Goal: Information Seeking & Learning: Learn about a topic

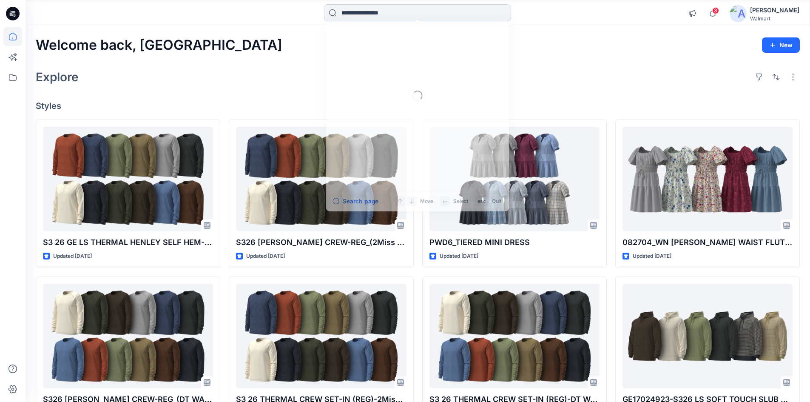
drag, startPoint x: 364, startPoint y: 11, endPoint x: 361, endPoint y: 16, distance: 5.7
click at [363, 11] on input at bounding box center [417, 12] width 187 height 17
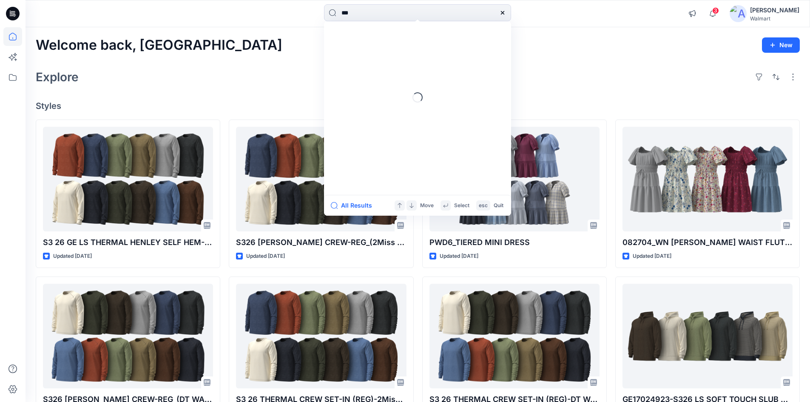
type input "****"
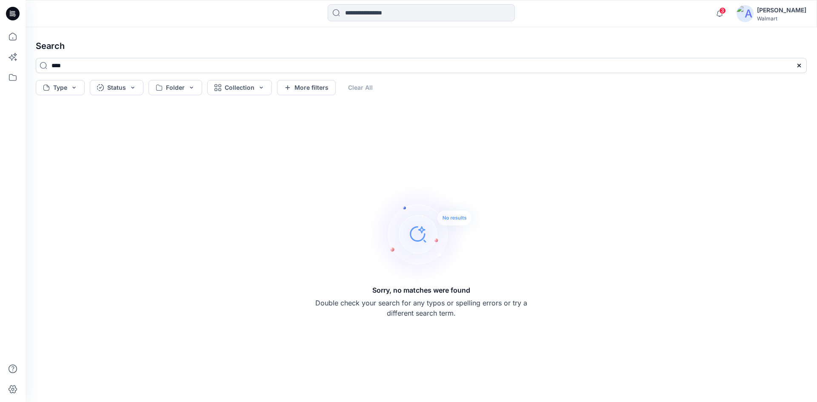
click at [87, 70] on input "****" at bounding box center [421, 65] width 771 height 15
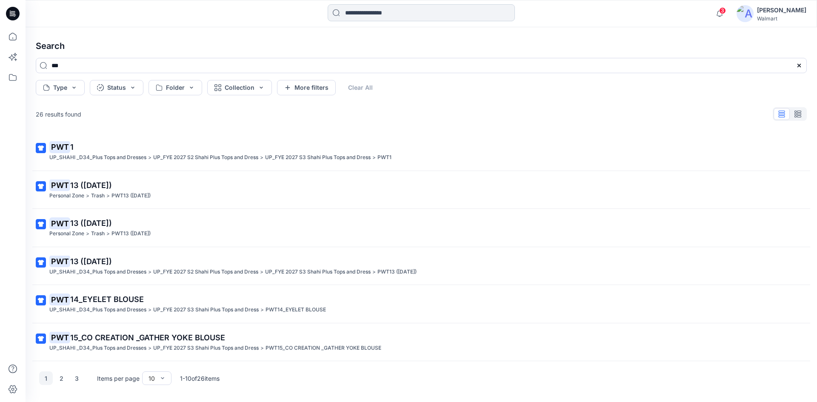
type input "***"
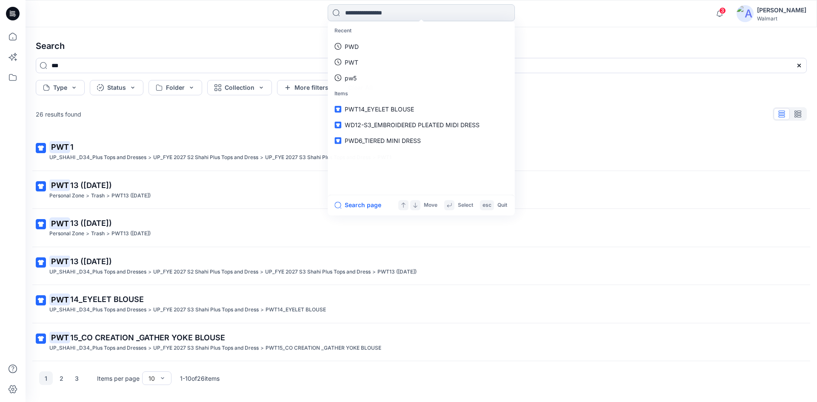
click at [353, 16] on input at bounding box center [420, 12] width 187 height 17
type input "****"
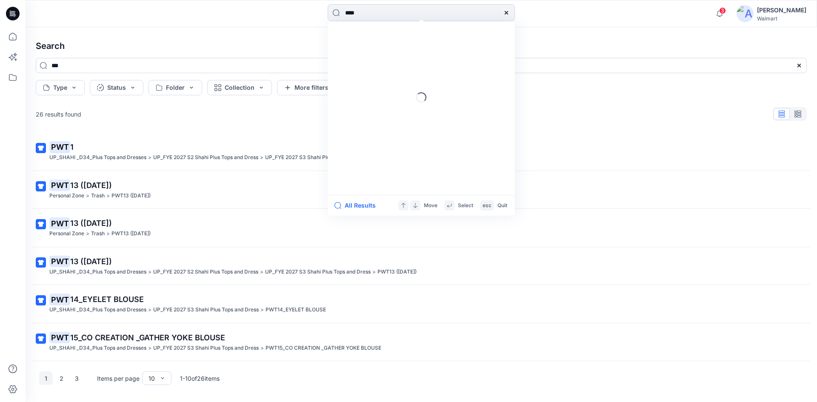
type input "****"
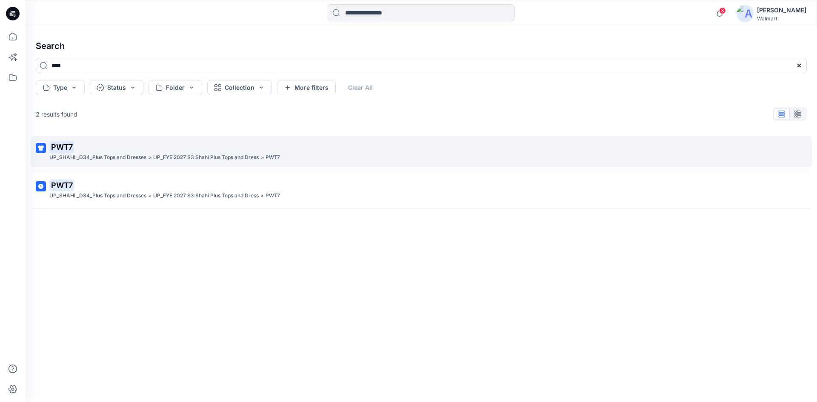
click at [63, 148] on mark "PWT7" at bounding box center [61, 147] width 25 height 12
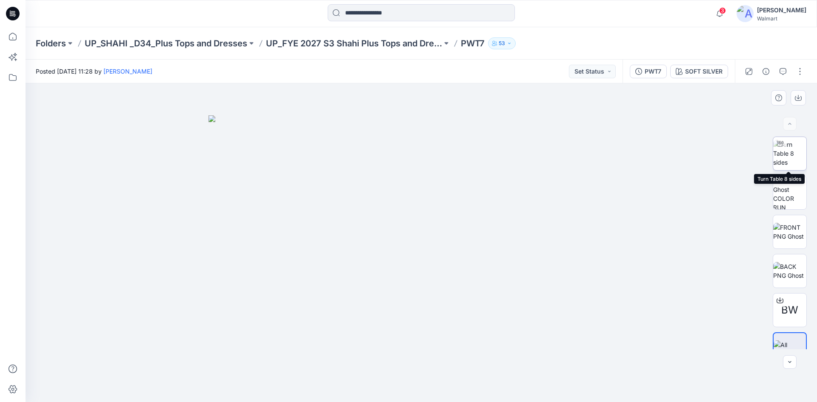
click at [788, 155] on img at bounding box center [789, 153] width 33 height 27
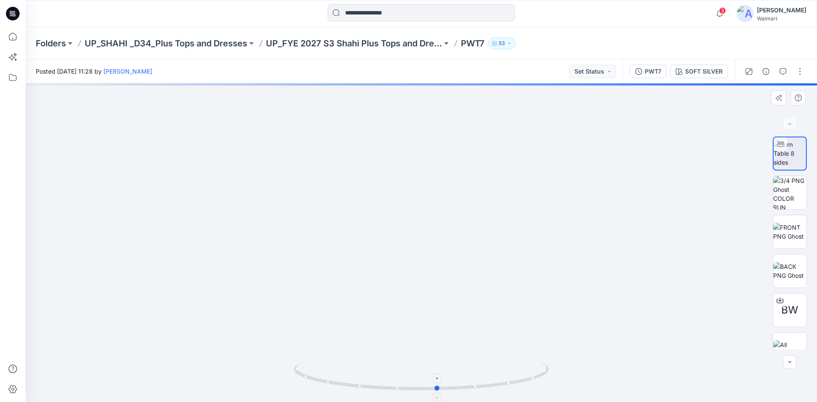
drag, startPoint x: 420, startPoint y: 389, endPoint x: 436, endPoint y: 387, distance: 16.7
click at [436, 387] on circle at bounding box center [437, 387] width 5 height 5
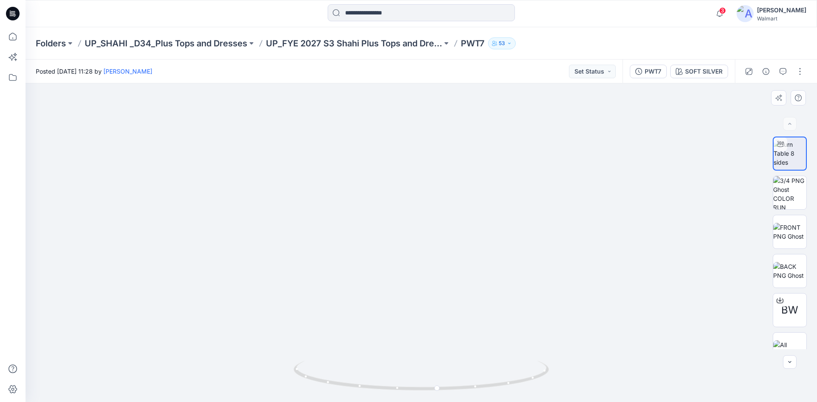
drag, startPoint x: 437, startPoint y: 393, endPoint x: 485, endPoint y: 393, distance: 48.5
click at [485, 393] on div at bounding box center [420, 380] width 255 height 43
drag, startPoint x: 462, startPoint y: 389, endPoint x: 452, endPoint y: 384, distance: 11.4
click at [452, 384] on icon at bounding box center [421, 377] width 257 height 32
click at [10, 15] on icon at bounding box center [13, 14] width 14 height 14
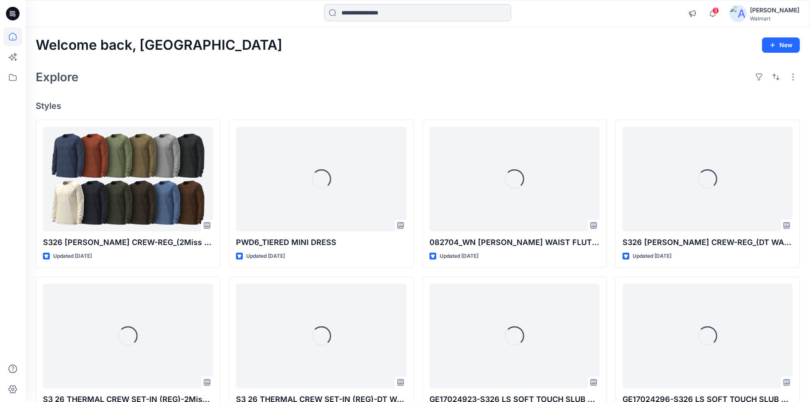
click at [362, 17] on input at bounding box center [417, 12] width 187 height 17
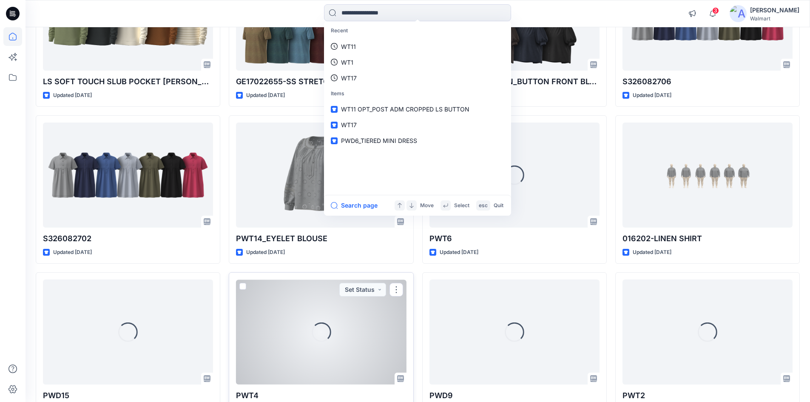
scroll to position [433, 0]
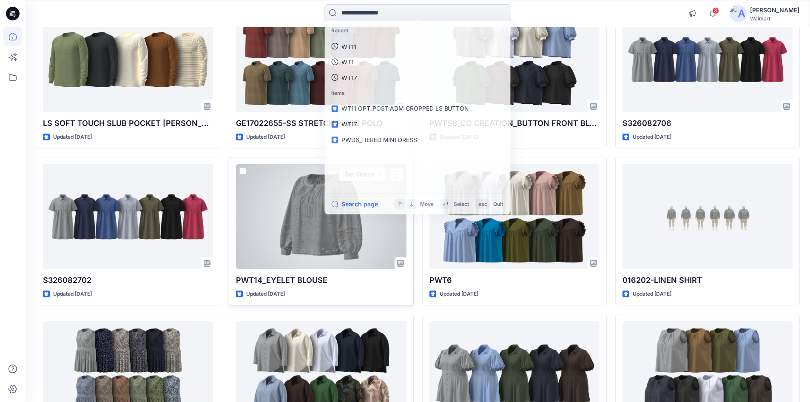
click at [303, 227] on div at bounding box center [321, 216] width 170 height 105
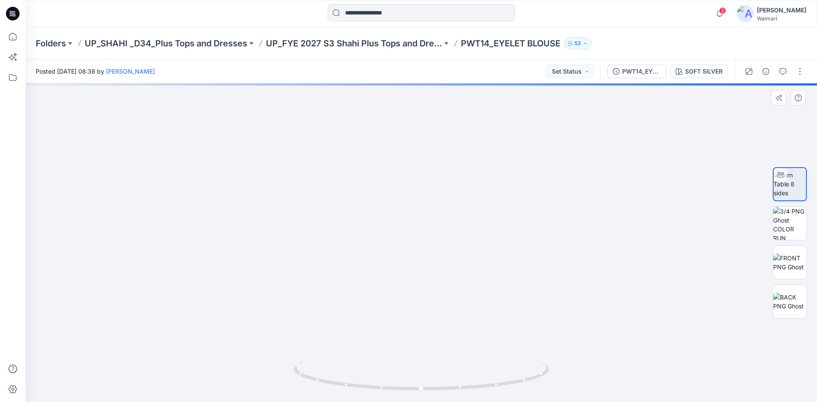
drag, startPoint x: 423, startPoint y: 285, endPoint x: 421, endPoint y: 230, distance: 55.8
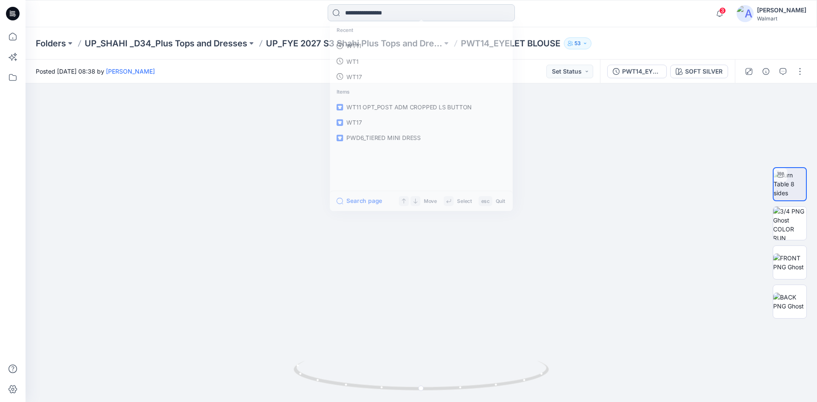
click at [363, 11] on input at bounding box center [420, 12] width 187 height 17
click at [355, 45] on p "WT11" at bounding box center [351, 46] width 15 height 9
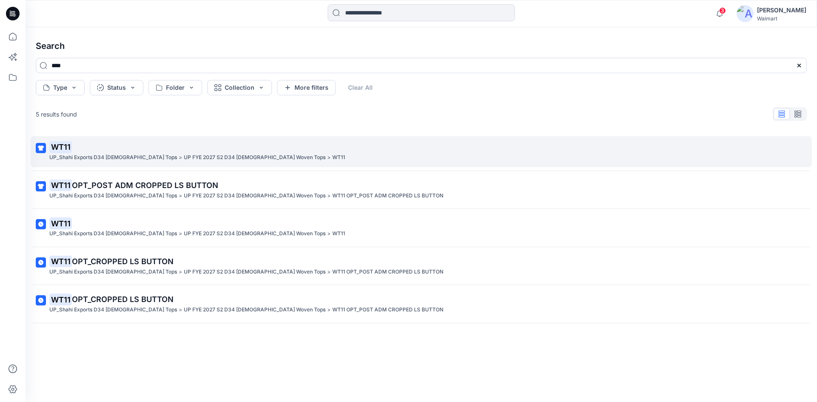
click at [64, 148] on mark "WT11" at bounding box center [60, 147] width 23 height 12
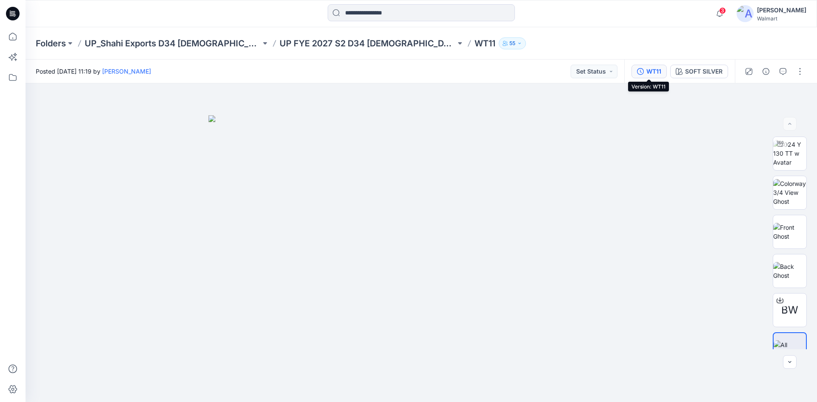
click at [652, 74] on div "WT11" at bounding box center [653, 71] width 15 height 9
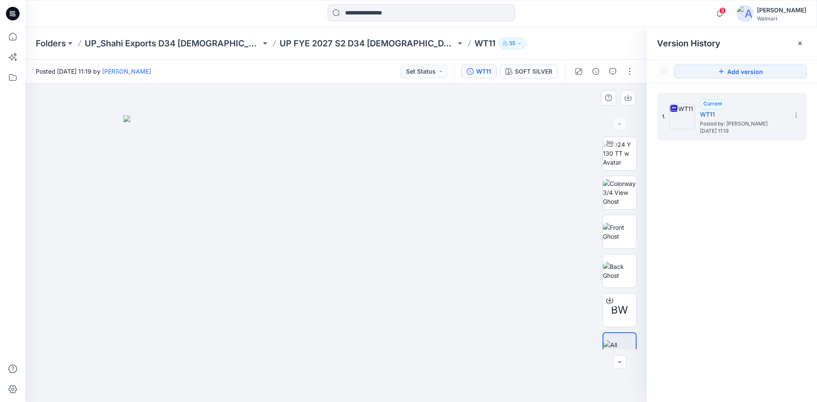
click at [524, 148] on img at bounding box center [335, 258] width 425 height 287
click at [14, 17] on icon at bounding box center [13, 14] width 14 height 14
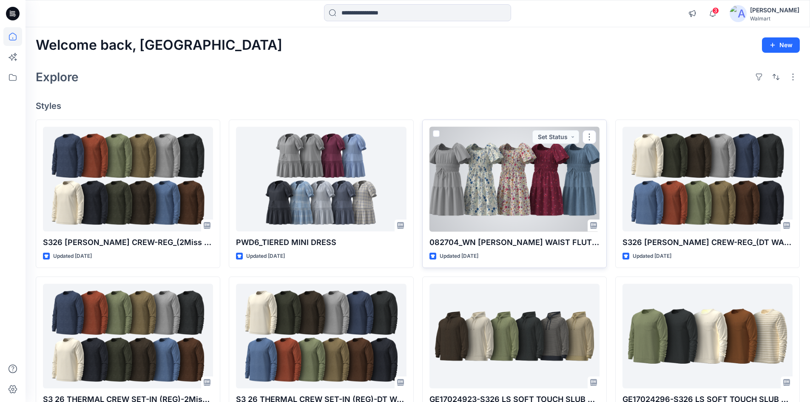
click at [524, 181] on div at bounding box center [515, 179] width 170 height 105
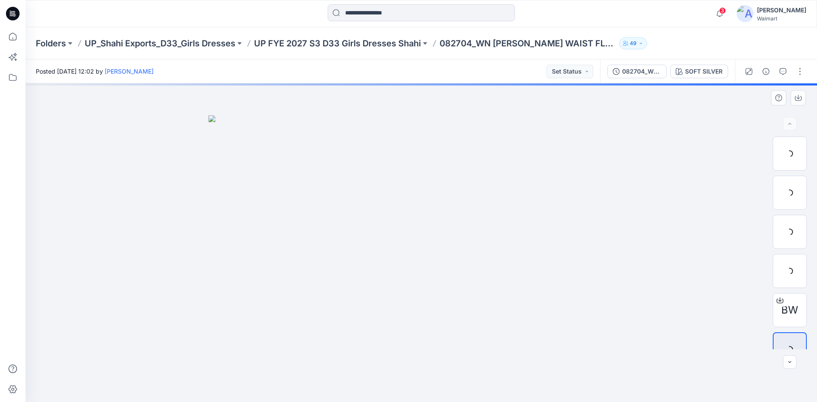
click at [136, 140] on div at bounding box center [421, 242] width 791 height 319
